Goal: Transaction & Acquisition: Purchase product/service

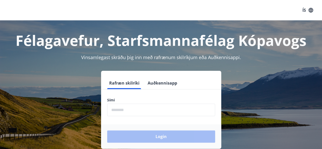
click at [180, 114] on input "phone" at bounding box center [161, 109] width 108 height 12
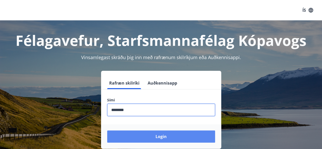
type input "********"
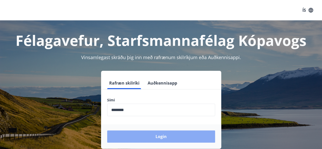
click at [170, 134] on button "Login" at bounding box center [161, 136] width 108 height 12
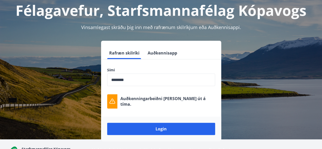
scroll to position [30, 0]
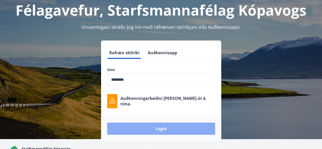
click at [162, 124] on button "Login" at bounding box center [161, 128] width 108 height 12
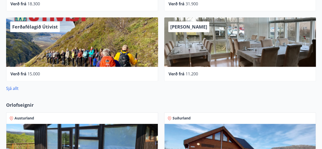
scroll to position [323, 0]
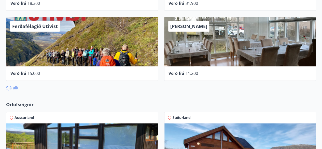
click at [12, 87] on link "Sjá allt" at bounding box center [12, 88] width 12 height 6
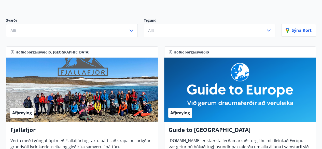
scroll to position [11, 0]
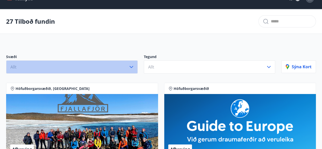
click at [116, 69] on button "Allt" at bounding box center [71, 66] width 131 height 13
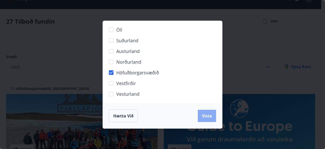
click at [207, 113] on button "Vista" at bounding box center [207, 116] width 18 height 12
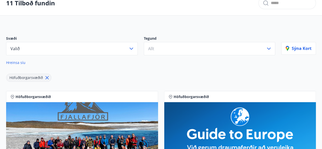
scroll to position [30, 0]
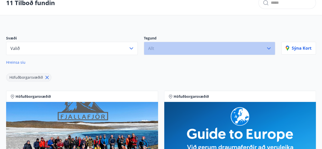
click at [207, 47] on button "Allt" at bounding box center [209, 48] width 131 height 13
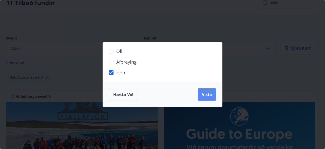
drag, startPoint x: 216, startPoint y: 97, endPoint x: 209, endPoint y: 95, distance: 7.2
click at [209, 95] on div "Hætta við Vista" at bounding box center [162, 94] width 119 height 25
click at [209, 95] on span "Vista" at bounding box center [207, 95] width 10 height 6
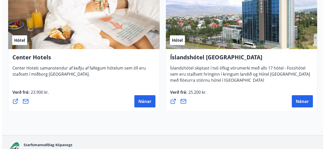
scroll to position [583, 0]
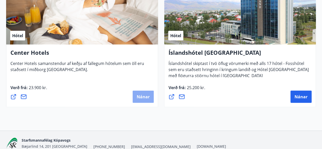
click at [141, 95] on span "Nánar" at bounding box center [143, 97] width 13 height 6
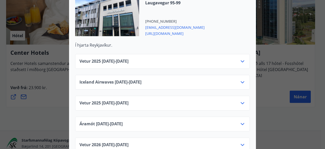
scroll to position [179, 0]
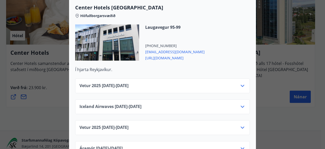
click at [195, 83] on div "Vetur [PHONE_NUMBER][DATE] - [DATE]" at bounding box center [163, 88] width 166 height 10
click at [237, 83] on div "Vetur [PHONE_NUMBER][DATE] - [DATE]" at bounding box center [163, 88] width 166 height 10
click at [241, 85] on icon at bounding box center [243, 86] width 4 height 2
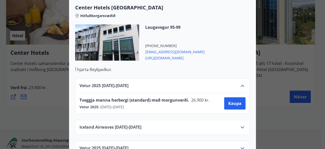
click at [241, 85] on icon at bounding box center [243, 86] width 4 height 2
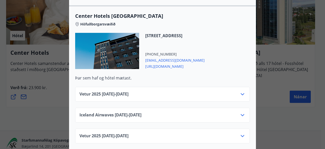
scroll to position [715, 0]
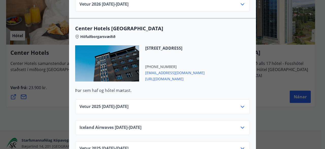
click at [178, 75] on span "[URL][DOMAIN_NAME]" at bounding box center [174, 78] width 59 height 6
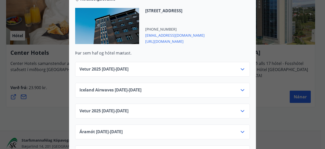
scroll to position [754, 0]
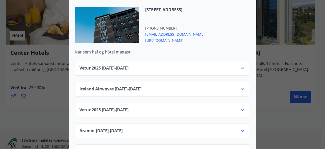
click at [193, 65] on div "Vetur [PHONE_NUMBER][DATE] - [DATE]" at bounding box center [163, 70] width 166 height 10
click at [240, 65] on icon at bounding box center [243, 68] width 6 height 6
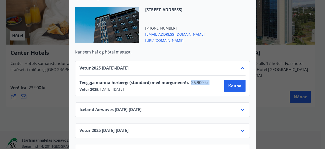
drag, startPoint x: 189, startPoint y: 73, endPoint x: 210, endPoint y: 74, distance: 20.9
click at [210, 80] on div "Tveggja manna herbergi (standard) með morgunverði. 26.900 kr." at bounding box center [146, 83] width 133 height 7
click at [195, 75] on div "Tveggja manna herbergi (standard) með morgunverði. 26.900 kr. Vetur 2025 : [DAT…" at bounding box center [163, 85] width 166 height 20
drag, startPoint x: 198, startPoint y: 75, endPoint x: 186, endPoint y: 74, distance: 11.7
click at [186, 80] on div "Tveggja manna herbergi (standard) með morgunverði. 26.900 kr." at bounding box center [146, 83] width 133 height 7
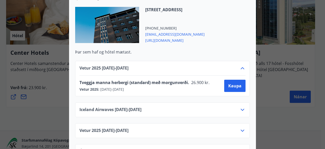
click at [198, 75] on div "Tveggja manna herbergi (standard) með morgunverði. 26.900 kr. Vetur 2025 : [DAT…" at bounding box center [163, 85] width 166 height 20
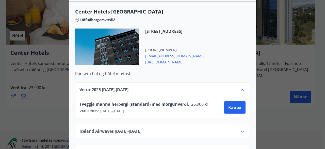
scroll to position [733, 0]
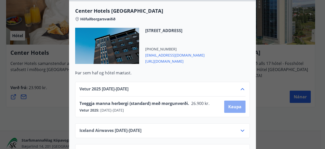
click at [240, 100] on button "Kaupa" at bounding box center [234, 106] width 21 height 12
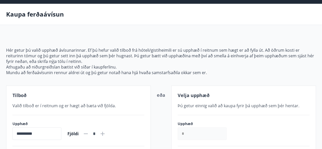
scroll to position [17, 0]
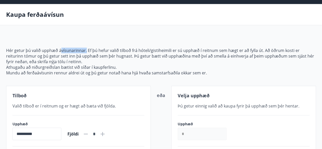
drag, startPoint x: 61, startPoint y: 50, endPoint x: 85, endPoint y: 49, distance: 23.9
click at [85, 49] on p "Hér getur þú valið upphæð ávísunarinnar. Ef þú hefur valið tilboð frá hóteli/gi…" at bounding box center [160, 56] width 309 height 17
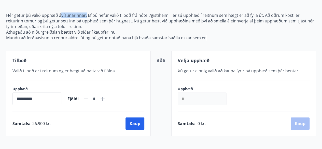
scroll to position [53, 0]
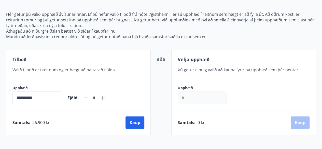
click at [159, 116] on div "eða" at bounding box center [161, 92] width 8 height 73
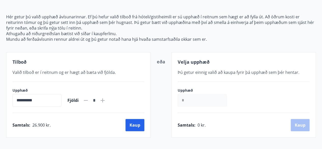
scroll to position [62, 0]
